Goal: Subscribe to service/newsletter

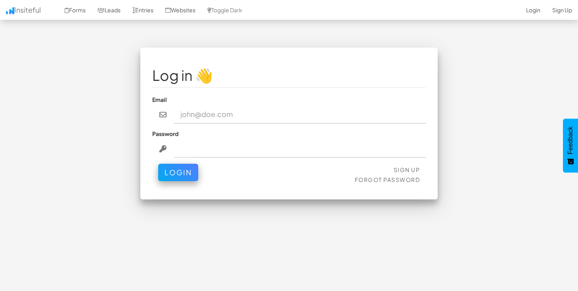
click at [422, 115] on input "email" at bounding box center [300, 114] width 252 height 18
type input "[PERSON_NAME][EMAIL_ADDRESS][PERSON_NAME][DOMAIN_NAME]"
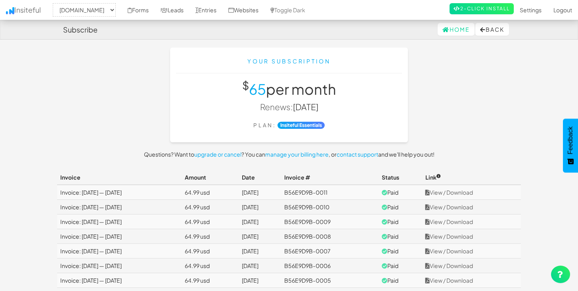
select select "2004"
click at [445, 191] on link "View / Download" at bounding box center [449, 192] width 48 height 7
